Goal: Download file/media

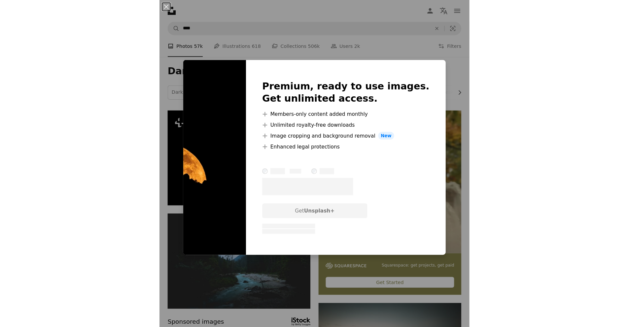
scroll to position [18, 0]
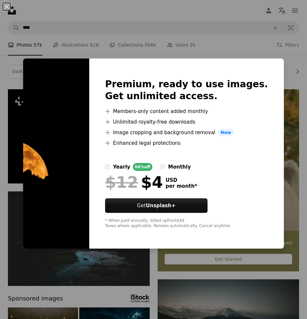
click at [215, 41] on div "An X shape Premium, ready to use images. Get unlimited access. A plus sign Memb…" at bounding box center [153, 159] width 307 height 319
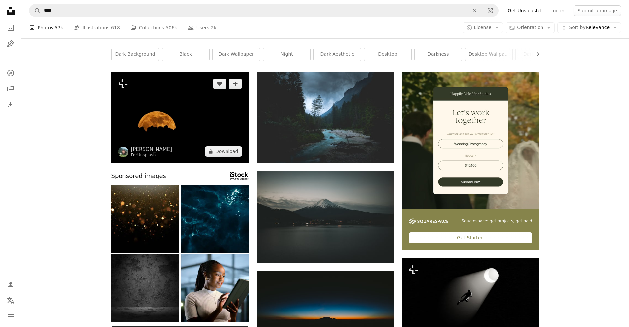
click at [167, 99] on img at bounding box center [179, 117] width 137 height 91
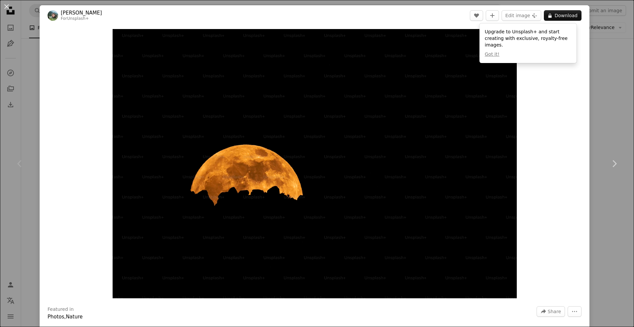
click at [301, 79] on div "An X shape Chevron left Chevron right [PERSON_NAME] For Unsplash+ A heart A plu…" at bounding box center [317, 163] width 634 height 327
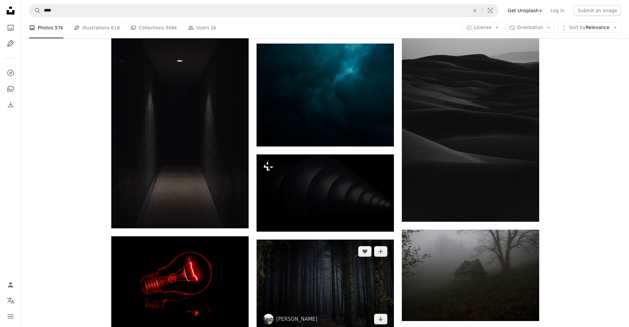
scroll to position [481, 0]
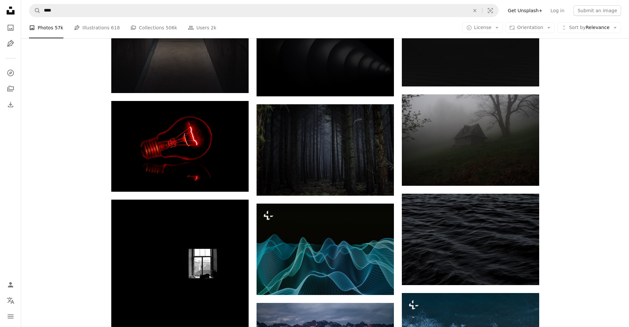
drag, startPoint x: 586, startPoint y: 222, endPoint x: 587, endPoint y: 219, distance: 3.8
click at [301, 222] on div "Plus sign for Unsplash+ A heart A plus sign [PERSON_NAME] For Unsplash+ A lock …" at bounding box center [325, 109] width 608 height 999
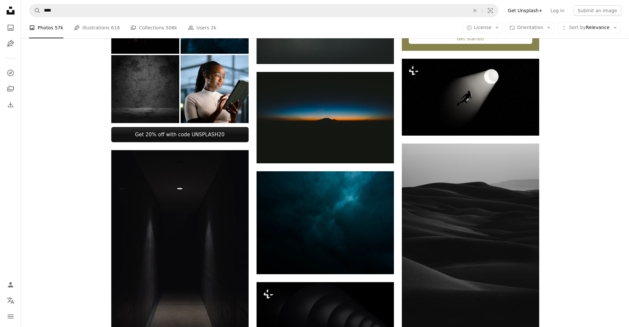
scroll to position [217, 0]
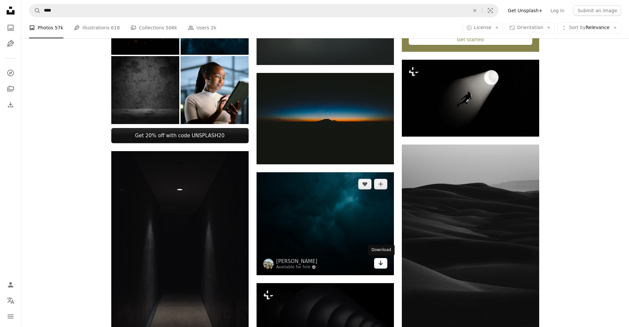
click at [301, 264] on icon "Arrow pointing down" at bounding box center [380, 263] width 5 height 8
